Goal: Transaction & Acquisition: Purchase product/service

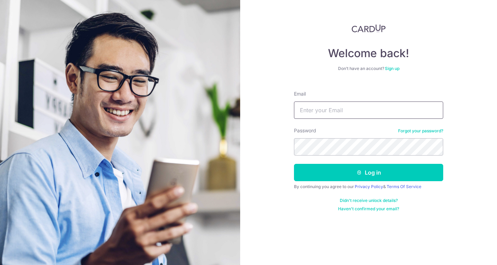
type input "chuanghongzhou@gmail.com"
click at [368, 173] on button "Log in" at bounding box center [368, 172] width 149 height 17
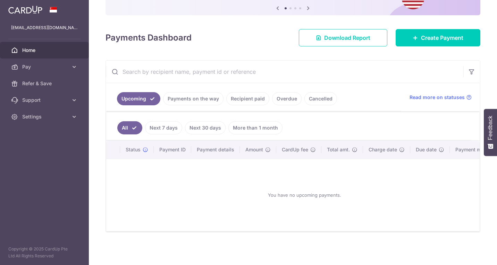
scroll to position [74, 0]
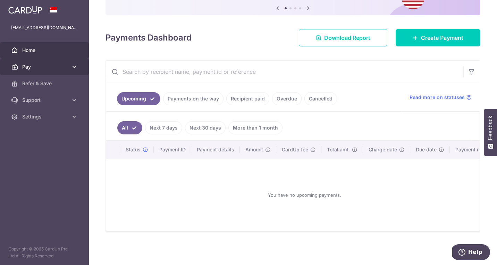
click at [54, 66] on span "Pay" at bounding box center [45, 66] width 46 height 7
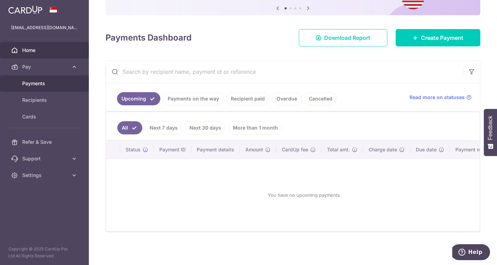
click at [45, 87] on link "Payments" at bounding box center [44, 83] width 89 height 17
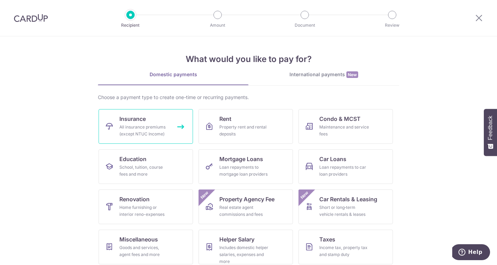
click at [153, 128] on div "All insurance premiums (except NTUC Income)" at bounding box center [144, 131] width 50 height 14
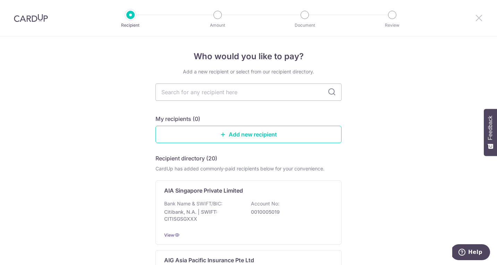
click at [476, 19] on icon at bounding box center [478, 18] width 8 height 9
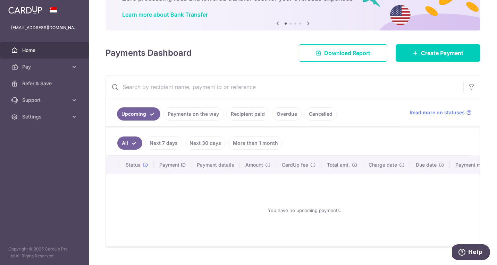
scroll to position [50, 0]
click at [195, 118] on link "Payments on the way" at bounding box center [193, 113] width 60 height 13
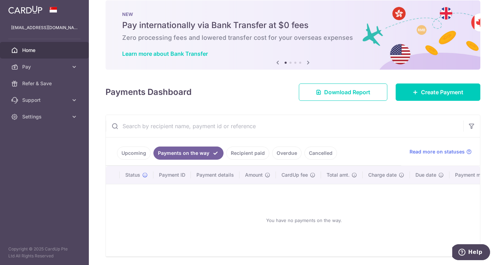
click at [251, 155] on link "Recipient paid" at bounding box center [247, 153] width 43 height 13
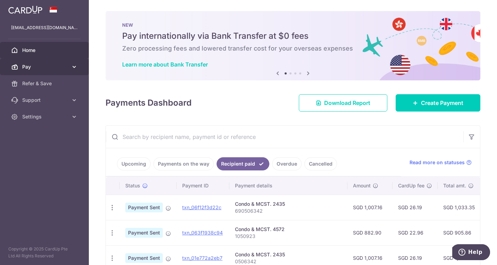
scroll to position [0, 0]
click at [56, 64] on span "Pay" at bounding box center [45, 66] width 46 height 7
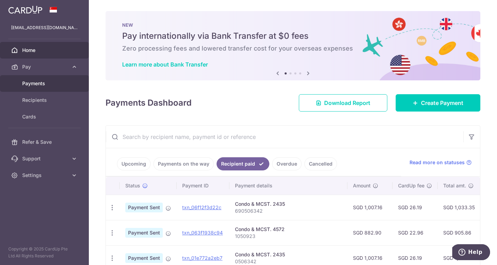
click at [50, 85] on span "Payments" at bounding box center [45, 83] width 46 height 7
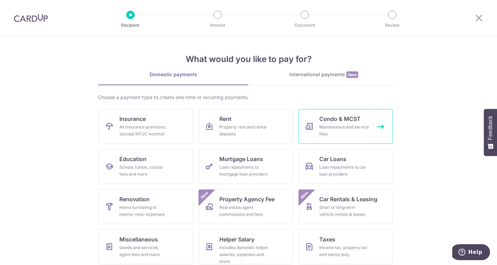
click at [340, 138] on link "Condo & MCST Maintenance and service fees" at bounding box center [345, 126] width 94 height 35
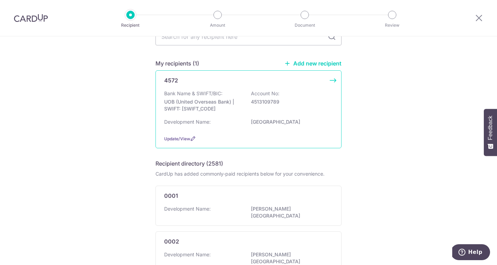
scroll to position [46, 0]
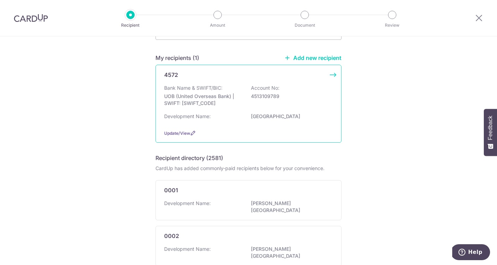
click at [243, 122] on div "Development Name: [GEOGRAPHIC_DATA]" at bounding box center [248, 118] width 169 height 11
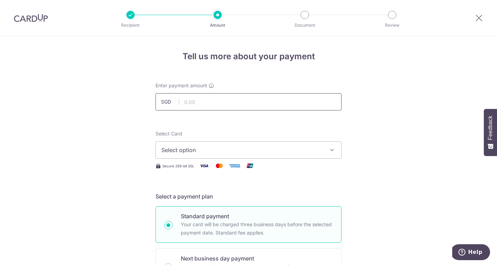
click at [212, 106] on input "text" at bounding box center [248, 101] width 186 height 17
type input "882.90"
click at [287, 153] on span "Select option" at bounding box center [242, 150] width 162 height 8
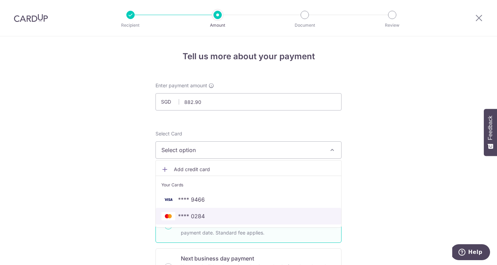
click at [255, 217] on span "**** 0284" at bounding box center [248, 216] width 174 height 8
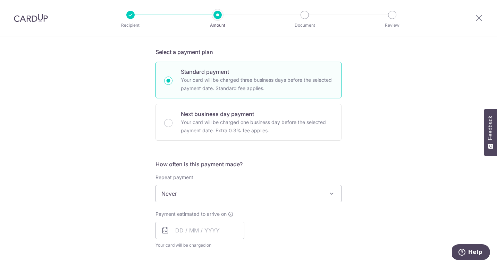
scroll to position [150, 0]
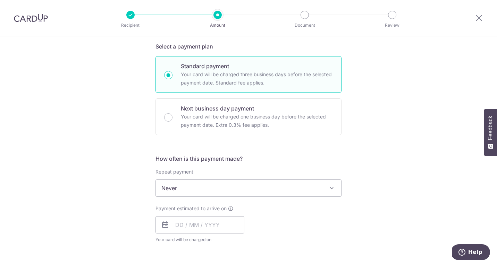
click at [228, 194] on span "Never" at bounding box center [248, 188] width 185 height 17
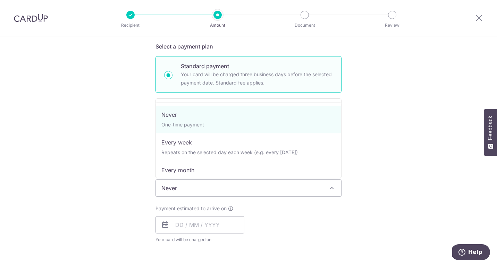
click at [300, 226] on div "Payment estimated to arrive on Your card will be charged on for the first payme…" at bounding box center [248, 224] width 194 height 38
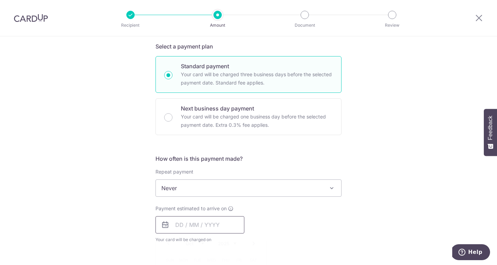
click at [220, 224] on input "text" at bounding box center [199, 224] width 89 height 17
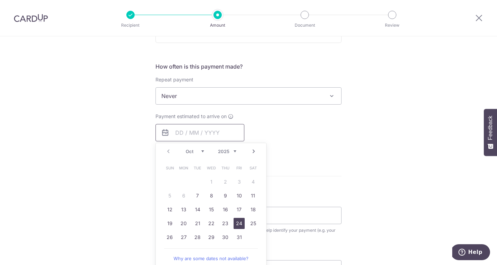
scroll to position [244, 0]
click at [227, 236] on link "30" at bounding box center [225, 235] width 11 height 11
type input "[DATE]"
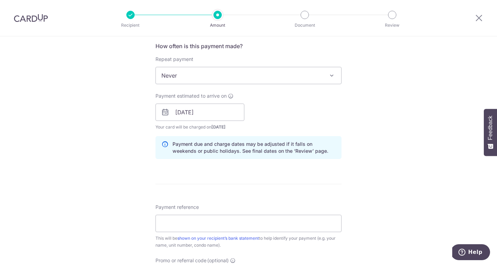
scroll to position [268, 0]
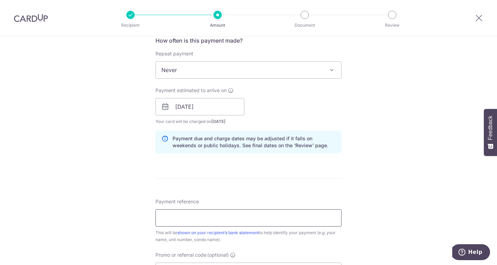
click at [242, 219] on input "Payment reference" at bounding box center [248, 217] width 186 height 17
type input "1050923"
click at [115, 179] on div "Tell us more about your payment Enter payment amount SGD 882.90 882.90 Select C…" at bounding box center [248, 96] width 497 height 656
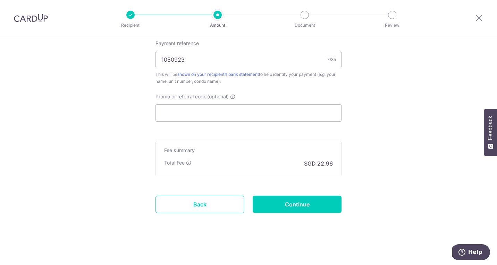
scroll to position [427, 0]
click at [303, 203] on input "Continue" at bounding box center [296, 204] width 89 height 17
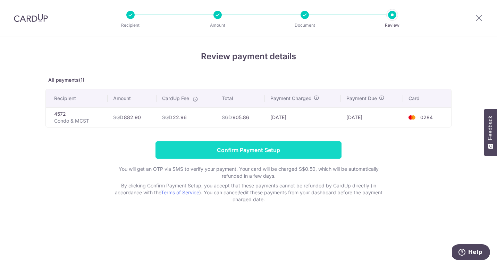
click at [249, 151] on input "Confirm Payment Setup" at bounding box center [248, 149] width 186 height 17
